Goal: Information Seeking & Learning: Learn about a topic

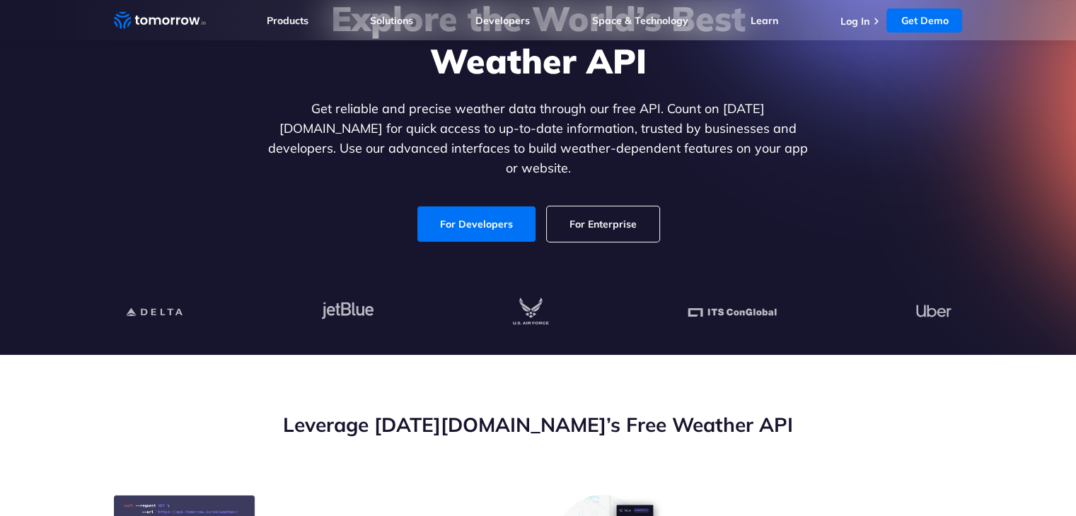
scroll to position [158, 0]
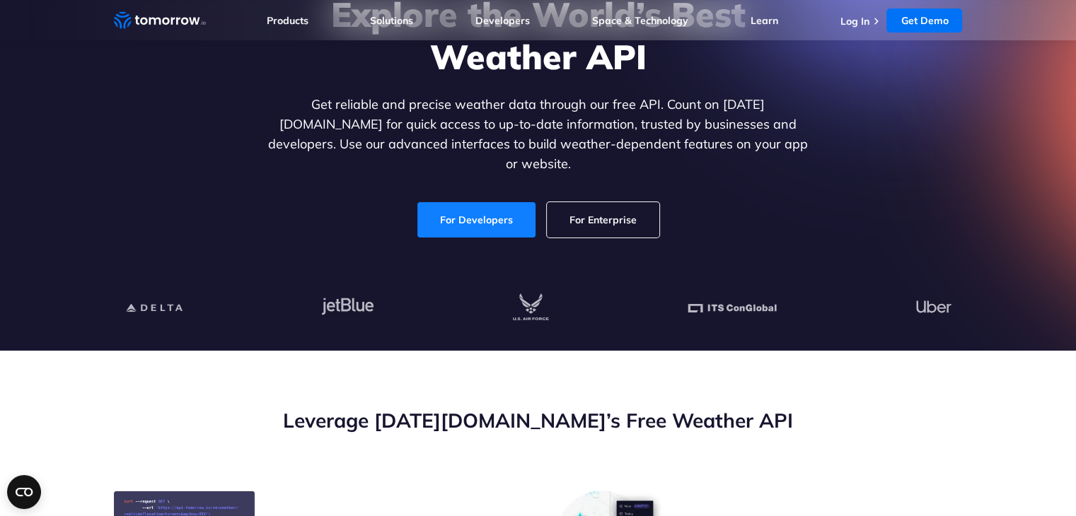
click at [487, 204] on link "For Developers" at bounding box center [476, 219] width 118 height 35
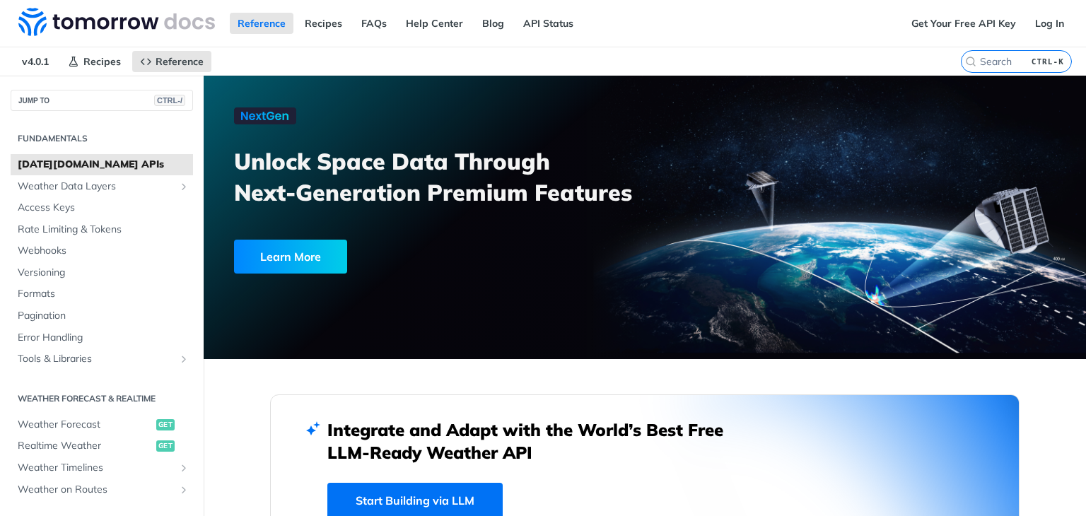
drag, startPoint x: 235, startPoint y: 161, endPoint x: 644, endPoint y: 197, distance: 410.4
click at [644, 197] on h3 "Unlock Space Data Through Next-Generation Premium Features" at bounding box center [447, 177] width 427 height 62
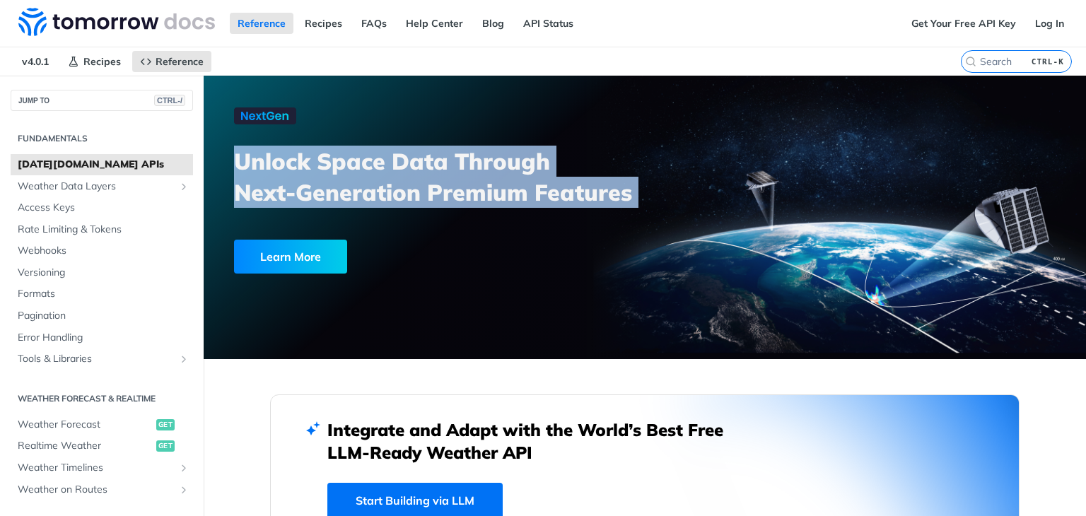
drag, startPoint x: 644, startPoint y: 197, endPoint x: 243, endPoint y: 160, distance: 402.0
click at [243, 160] on h3 "Unlock Space Data Through Next-Generation Premium Features" at bounding box center [447, 177] width 427 height 62
drag, startPoint x: 243, startPoint y: 160, endPoint x: 634, endPoint y: 182, distance: 391.8
click at [634, 182] on h3 "Unlock Space Data Through Next-Generation Premium Features" at bounding box center [447, 177] width 427 height 62
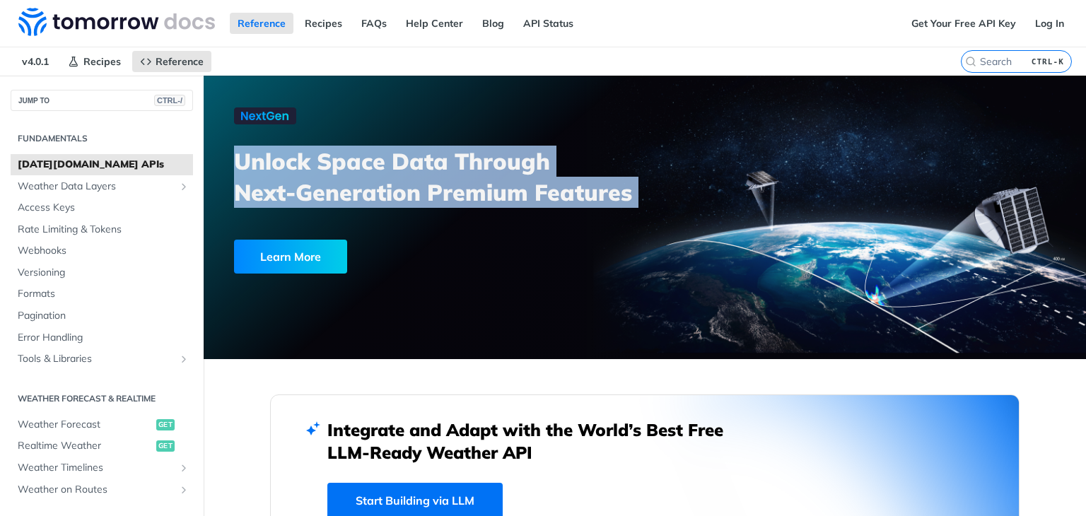
click at [634, 182] on h3 "Unlock Space Data Through Next-Generation Premium Features" at bounding box center [447, 177] width 427 height 62
drag, startPoint x: 634, startPoint y: 182, endPoint x: 241, endPoint y: 156, distance: 394.1
click at [241, 156] on h3 "Unlock Space Data Through Next-Generation Premium Features" at bounding box center [447, 177] width 427 height 62
drag, startPoint x: 241, startPoint y: 156, endPoint x: 627, endPoint y: 185, distance: 386.6
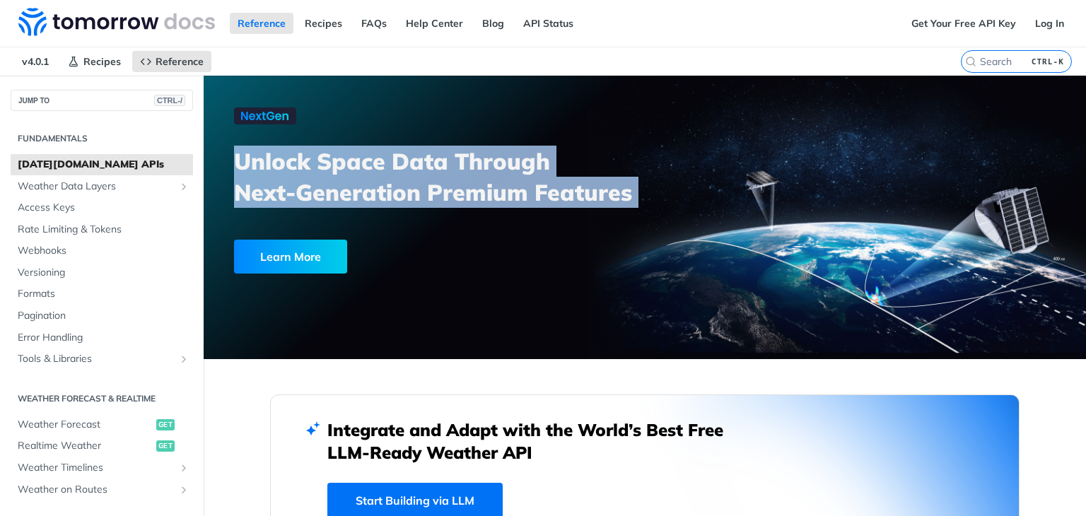
click at [627, 185] on h3 "Unlock Space Data Through Next-Generation Premium Features" at bounding box center [447, 177] width 427 height 62
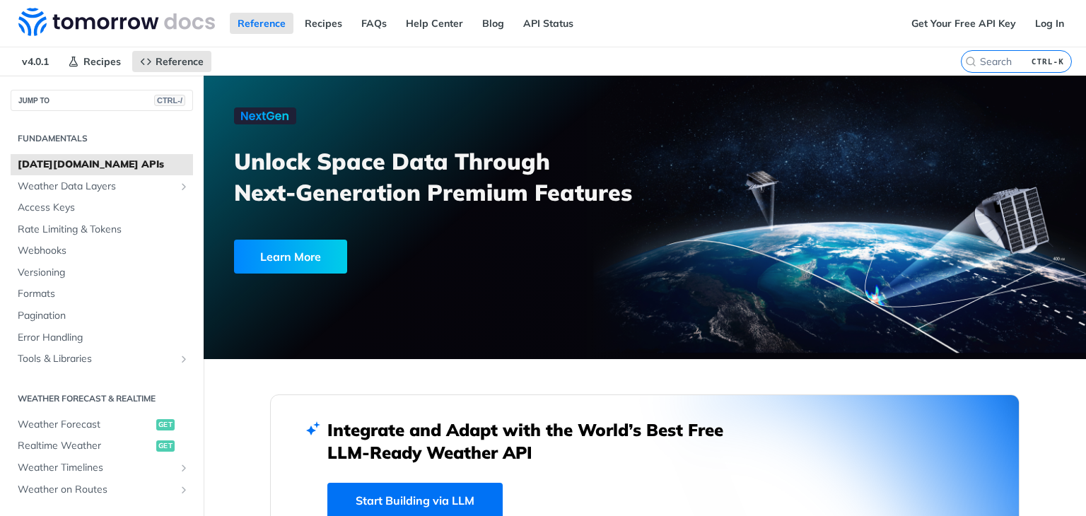
drag, startPoint x: 236, startPoint y: 156, endPoint x: 634, endPoint y: 185, distance: 399.3
click at [634, 185] on h3 "Unlock Space Data Through Next-Generation Premium Features" at bounding box center [447, 177] width 427 height 62
drag, startPoint x: 234, startPoint y: 159, endPoint x: 639, endPoint y: 199, distance: 406.5
click at [639, 199] on h3 "Unlock Space Data Through Next-Generation Premium Features" at bounding box center [447, 177] width 427 height 62
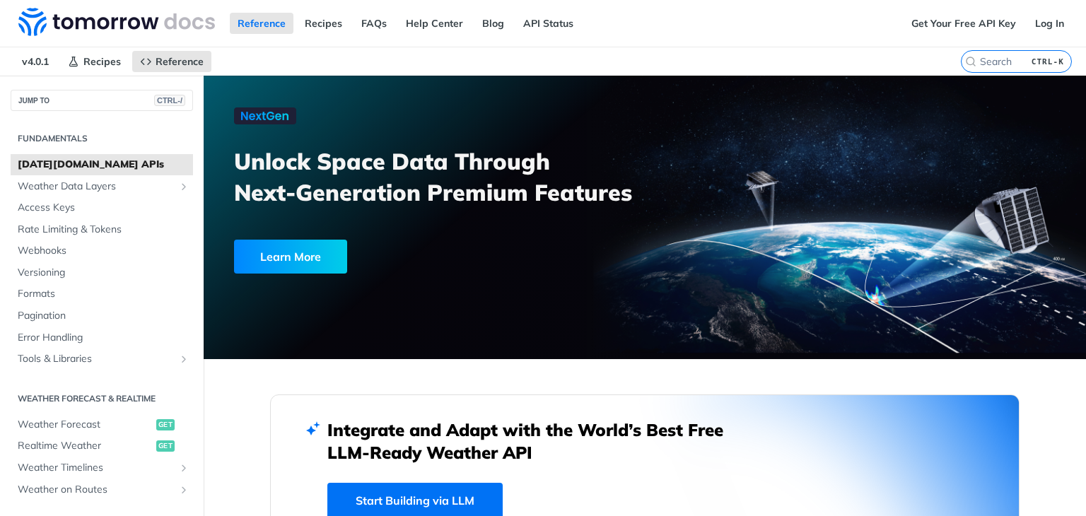
click at [639, 199] on h3 "Unlock Space Data Through Next-Generation Premium Features" at bounding box center [447, 177] width 427 height 62
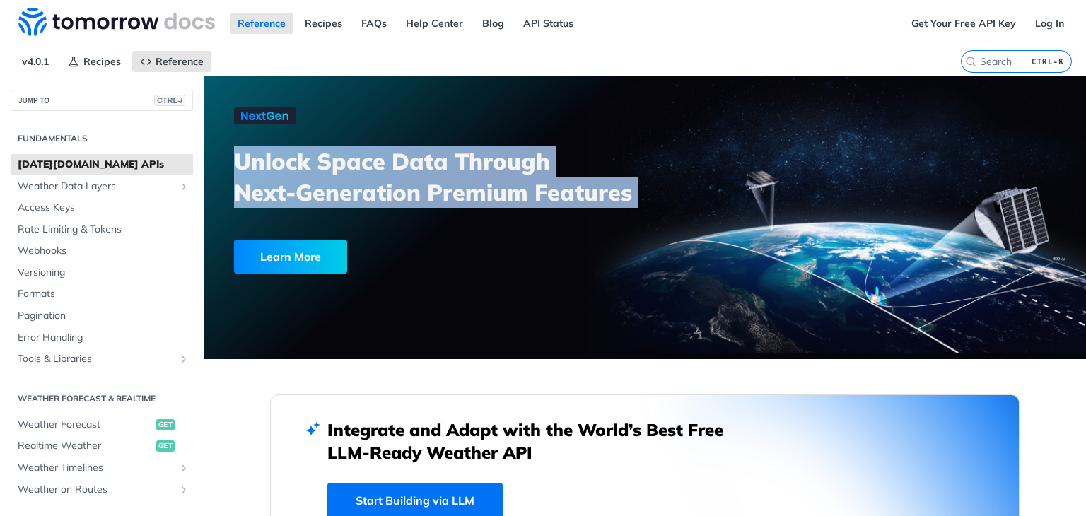
drag, startPoint x: 639, startPoint y: 199, endPoint x: 241, endPoint y: 165, distance: 399.0
click at [241, 165] on h3 "Unlock Space Data Through Next-Generation Premium Features" at bounding box center [447, 177] width 427 height 62
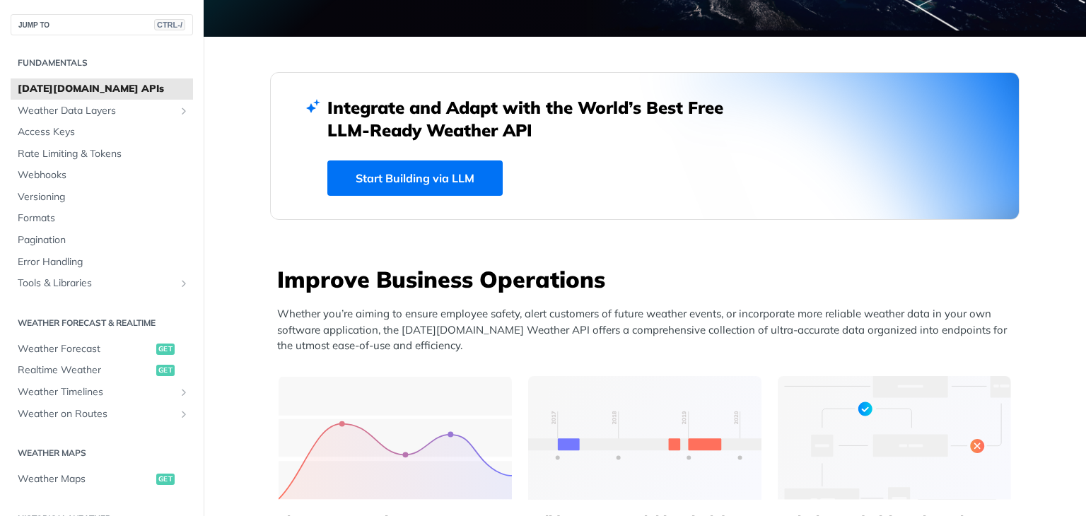
scroll to position [324, 0]
